Goal: Information Seeking & Learning: Learn about a topic

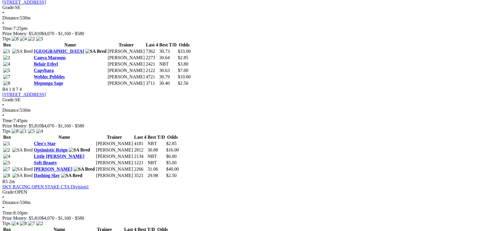
scroll to position [508, 0]
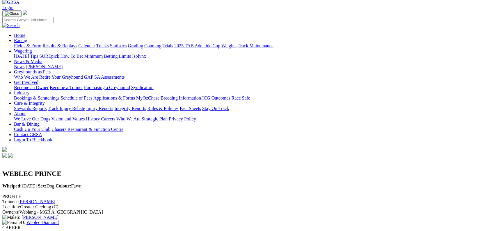
scroll to position [25, 0]
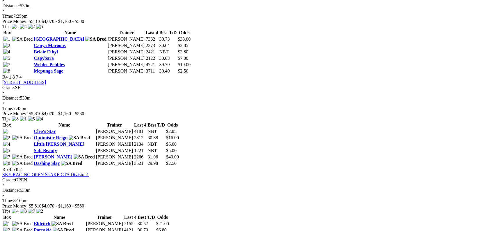
scroll to position [516, 0]
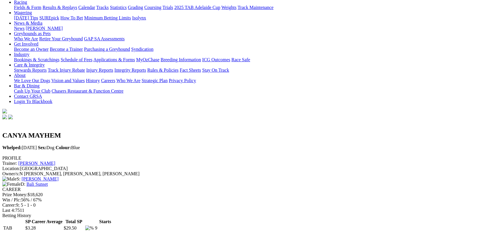
scroll to position [64, 0]
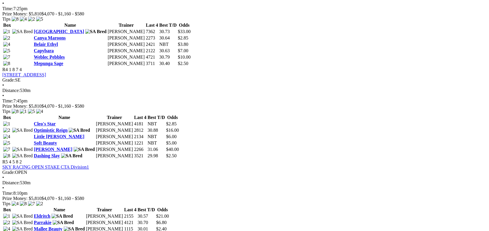
scroll to position [514, 0]
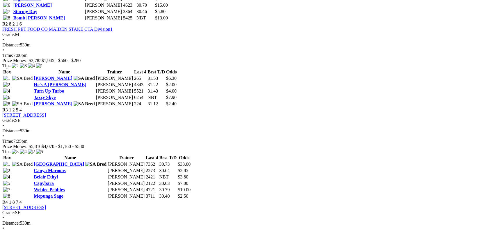
scroll to position [389, 0]
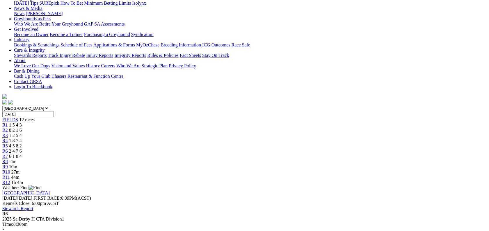
scroll to position [82, 0]
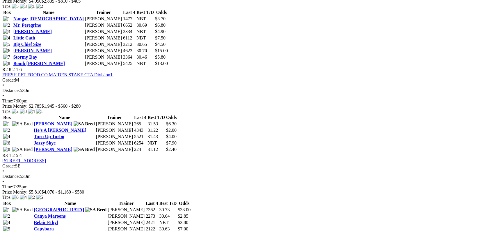
scroll to position [353, 0]
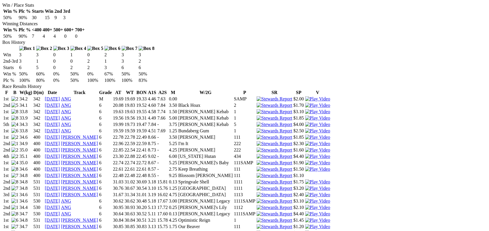
scroll to position [348, 0]
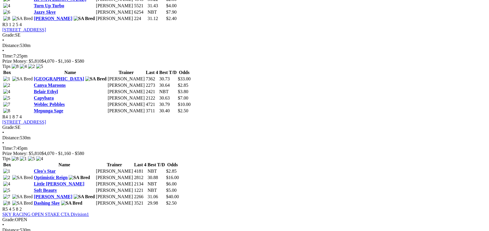
scroll to position [479, 0]
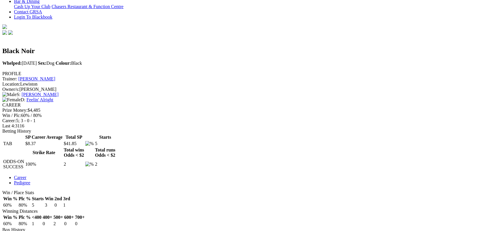
scroll to position [188, 0]
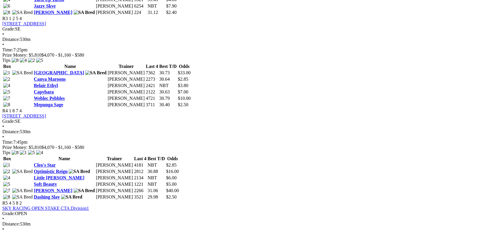
scroll to position [488, 0]
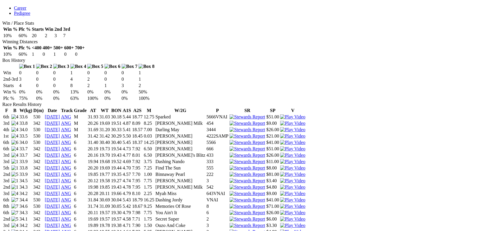
scroll to position [324, 0]
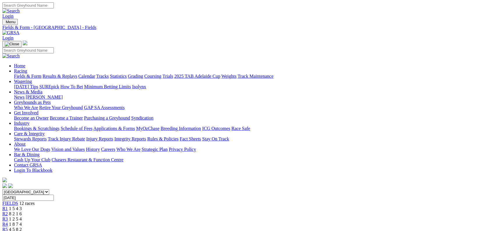
click at [35, 74] on link "Fields & Form" at bounding box center [27, 76] width 27 height 5
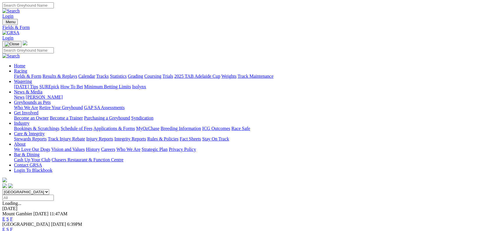
click at [13, 227] on link "F" at bounding box center [11, 229] width 3 height 5
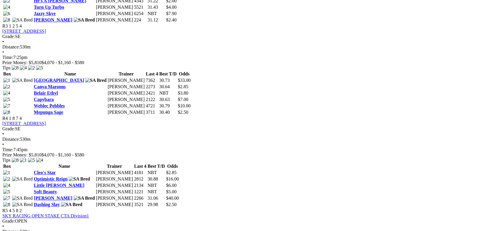
scroll to position [478, 0]
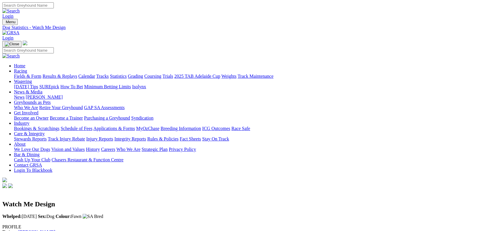
click at [41, 74] on link "Fields & Form" at bounding box center [27, 76] width 27 height 5
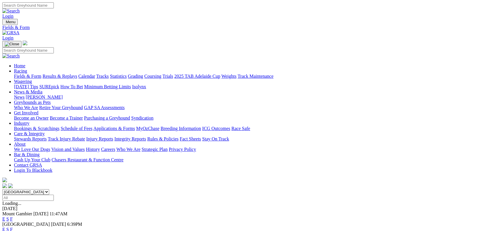
click at [13, 227] on link "F" at bounding box center [11, 229] width 3 height 5
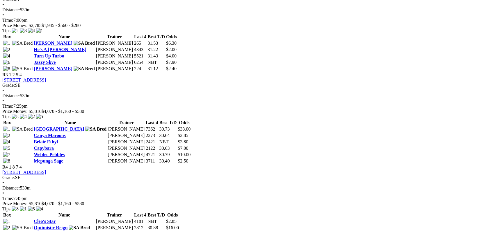
scroll to position [435, 0]
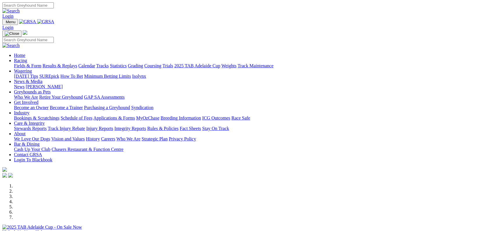
click at [41, 63] on link "Fields & Form" at bounding box center [27, 65] width 27 height 5
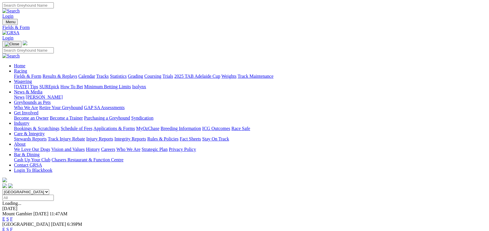
click at [13, 227] on link "F" at bounding box center [11, 229] width 3 height 5
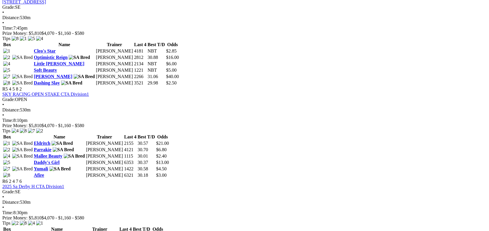
scroll to position [602, 0]
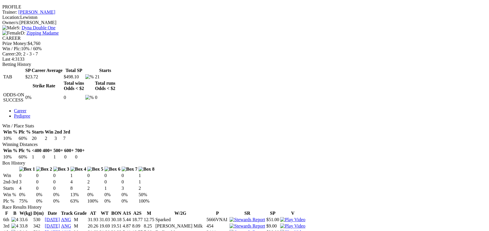
scroll to position [221, 0]
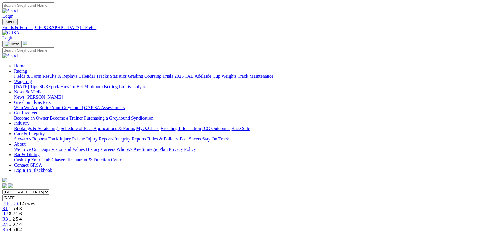
click at [30, 74] on link "Fields & Form" at bounding box center [27, 76] width 27 height 5
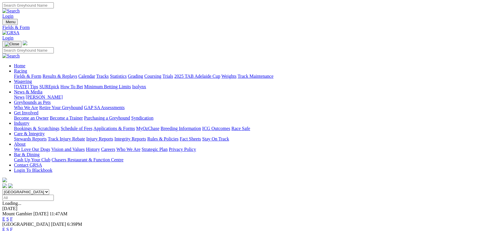
click at [13, 227] on link "F" at bounding box center [11, 229] width 3 height 5
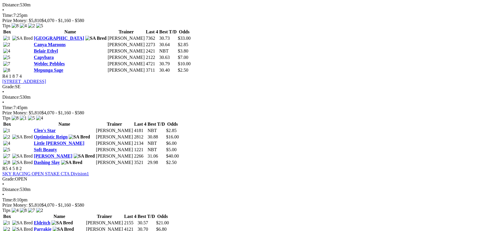
scroll to position [530, 0]
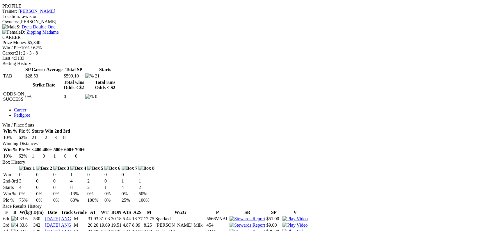
scroll to position [220, 0]
